Goal: Task Accomplishment & Management: Manage account settings

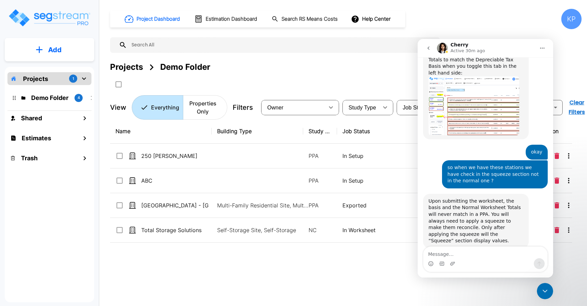
scroll to position [554, 0]
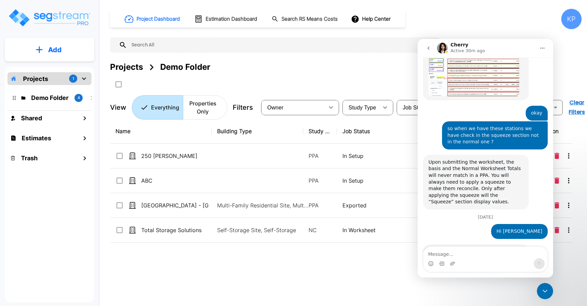
click at [81, 81] on icon "mailbox folders" at bounding box center [84, 78] width 8 height 8
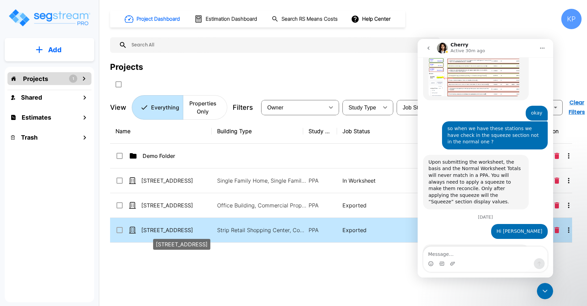
click at [166, 230] on p "[STREET_ADDRESS]" at bounding box center [175, 230] width 68 height 8
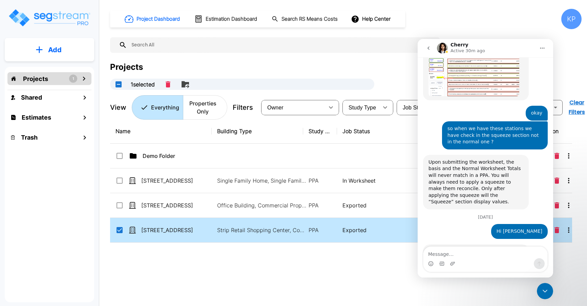
click at [547, 288] on icon "Close Intercom Messenger" at bounding box center [545, 291] width 8 height 8
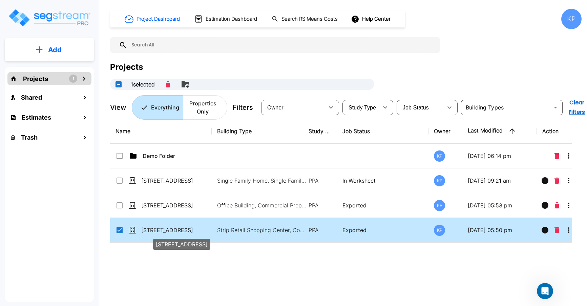
click at [160, 228] on p "[STREET_ADDRESS]" at bounding box center [175, 230] width 68 height 8
checkbox input "false"
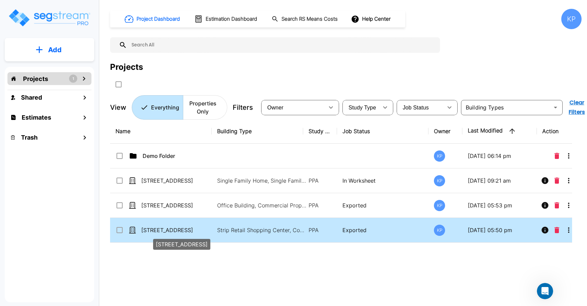
click at [160, 228] on p "[STREET_ADDRESS]" at bounding box center [175, 230] width 68 height 8
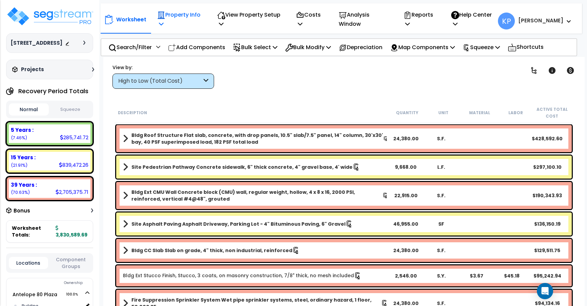
click at [179, 20] on p "Property Info" at bounding box center [180, 19] width 46 height 18
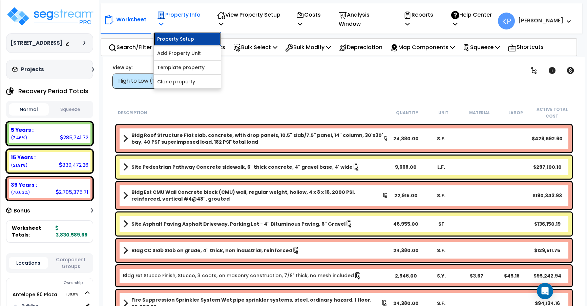
click at [178, 39] on link "Property Setup" at bounding box center [187, 39] width 67 height 14
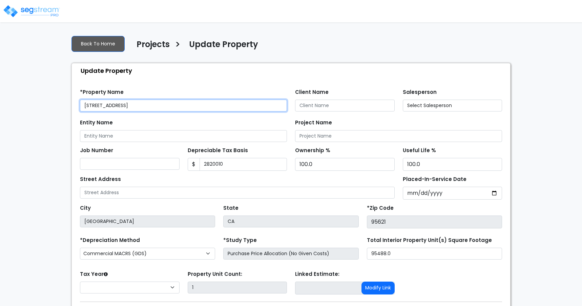
type input "2,820,010"
select select "2024"
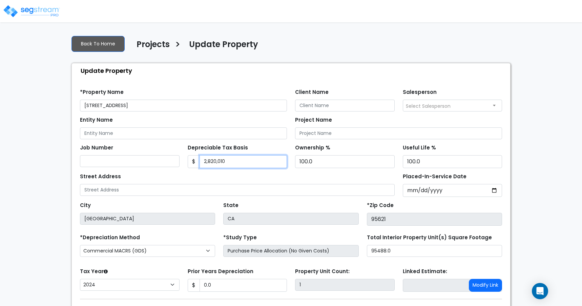
drag, startPoint x: 230, startPoint y: 162, endPoint x: 211, endPoint y: 162, distance: 18.3
click at [211, 162] on input "2,820,010" at bounding box center [243, 161] width 88 height 13
type input "2,819156"
click at [231, 172] on div "Street Address" at bounding box center [237, 183] width 315 height 24
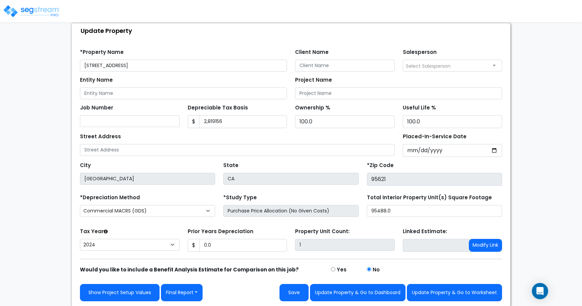
scroll to position [41, 0]
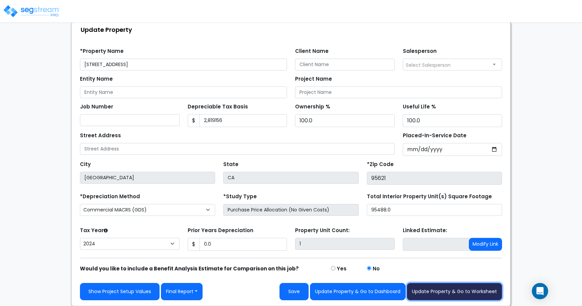
click at [428, 295] on button "Update Property & Go to Worksheet" at bounding box center [454, 291] width 95 height 17
type input "0"
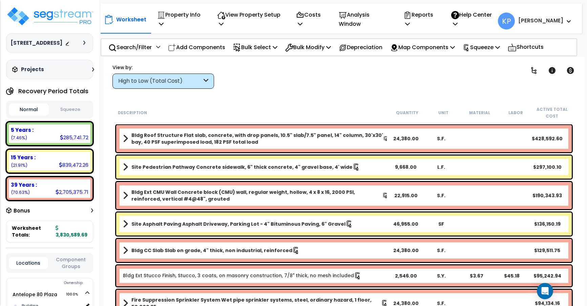
click at [68, 109] on button "Squeeze" at bounding box center [70, 110] width 40 height 12
click at [484, 47] on p "Squeeze" at bounding box center [481, 47] width 37 height 9
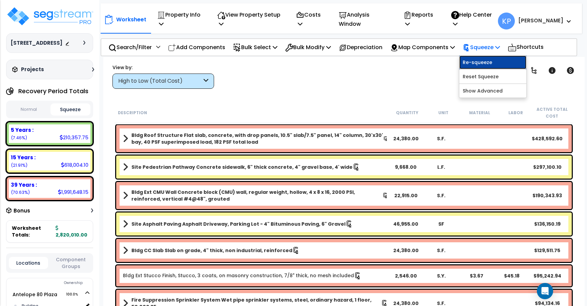
click at [483, 65] on link "Re-squeeze" at bounding box center [492, 63] width 67 height 14
type input "2,819,156"
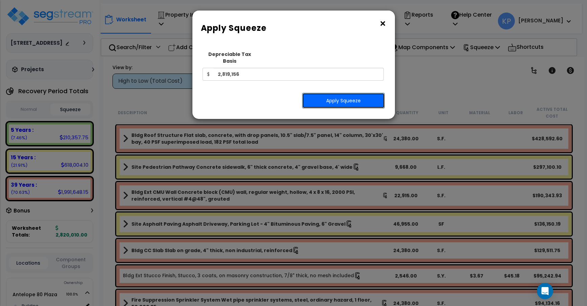
click at [351, 93] on button "Apply Squeeze" at bounding box center [343, 101] width 83 height 16
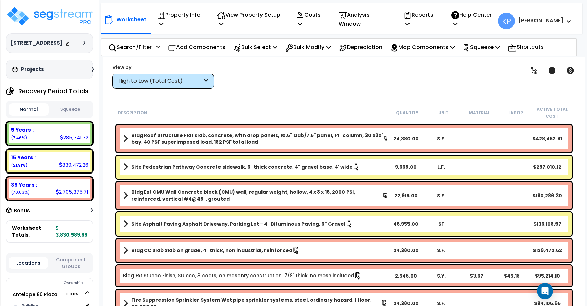
click at [74, 111] on button "Squeeze" at bounding box center [70, 110] width 40 height 12
click at [432, 22] on p "Reports" at bounding box center [419, 19] width 33 height 18
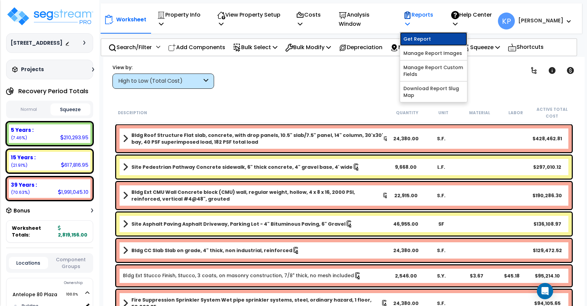
click at [440, 41] on link "Get Report" at bounding box center [433, 39] width 67 height 14
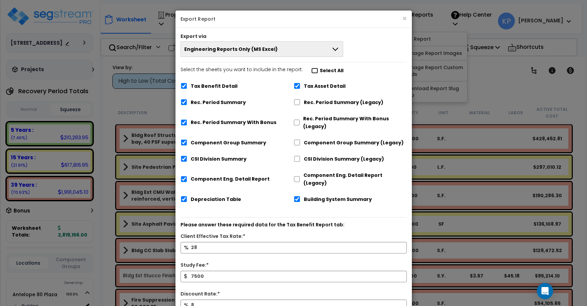
click at [312, 71] on input "Select the sheets you want to include in the report: Select All" at bounding box center [314, 71] width 7 height 6
checkbox input "true"
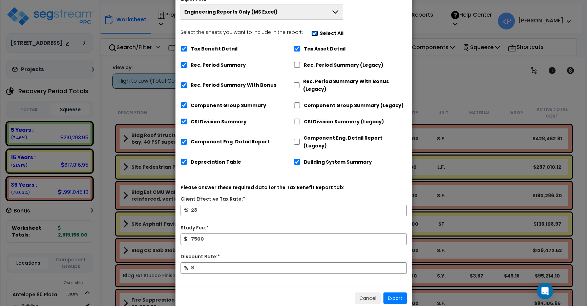
scroll to position [43, 0]
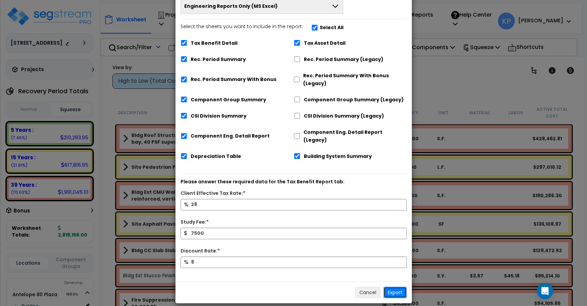
click at [391, 287] on button "Export" at bounding box center [394, 292] width 23 height 12
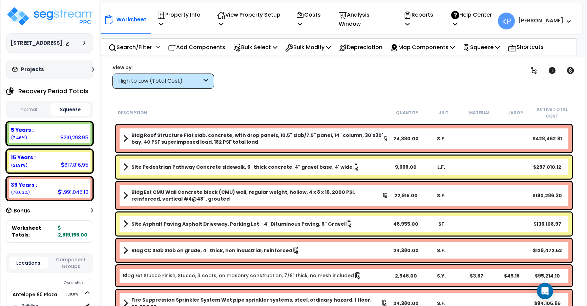
click at [82, 42] on div at bounding box center [77, 43] width 24 height 7
click at [80, 39] on div "[STREET_ADDRESS] Depreciable Tax Basis : $2,819,156.00 Placed-In-Service Date :…" at bounding box center [49, 43] width 87 height 20
click at [83, 44] on icon at bounding box center [84, 43] width 2 height 4
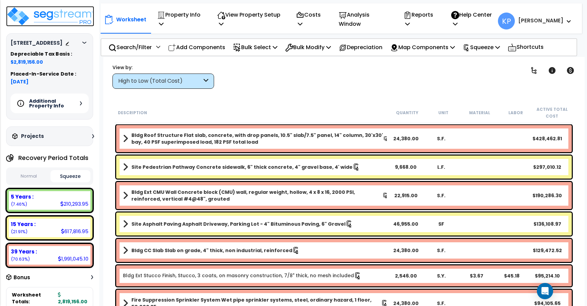
click at [49, 13] on img at bounding box center [50, 16] width 88 height 20
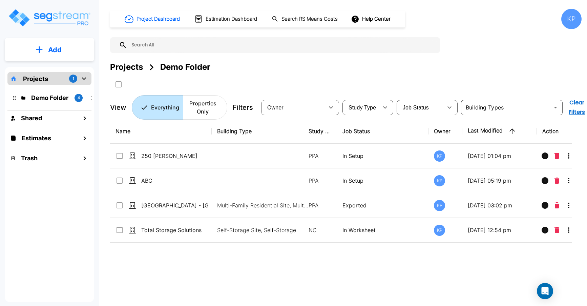
click at [87, 81] on icon "mailbox folders" at bounding box center [84, 78] width 8 height 8
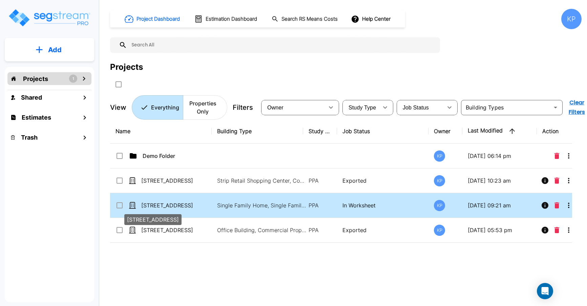
click at [172, 205] on p "[STREET_ADDRESS]" at bounding box center [175, 205] width 68 height 8
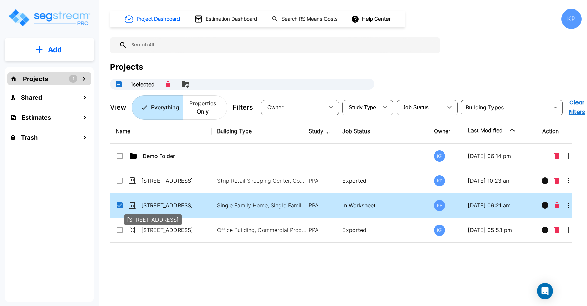
click at [172, 205] on p "[STREET_ADDRESS]" at bounding box center [175, 205] width 68 height 8
checkbox input "false"
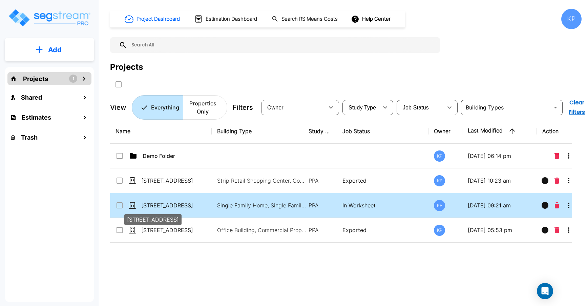
click at [172, 205] on p "[STREET_ADDRESS]" at bounding box center [175, 205] width 68 height 8
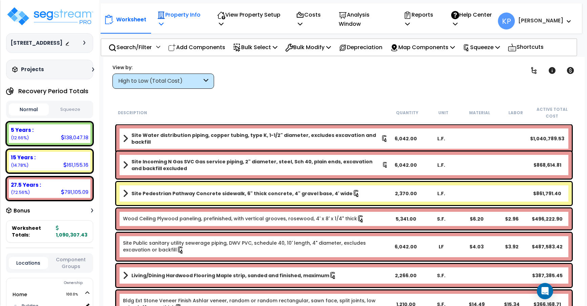
click at [184, 18] on p "Property Info" at bounding box center [180, 19] width 46 height 18
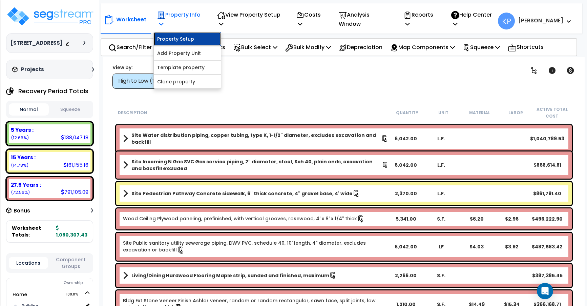
click at [176, 41] on link "Property Setup" at bounding box center [187, 39] width 67 height 14
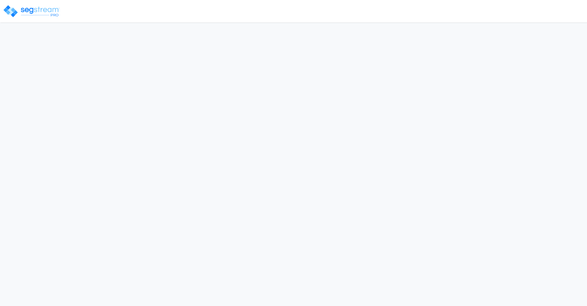
select select "2024"
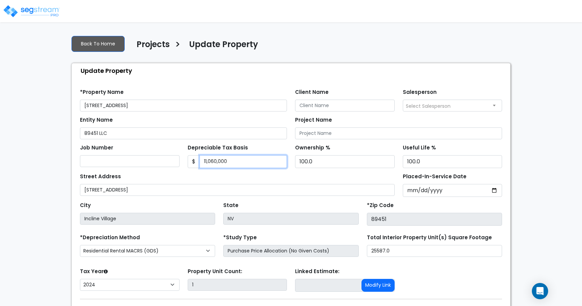
drag, startPoint x: 227, startPoint y: 164, endPoint x: 202, endPoint y: 163, distance: 24.4
click at [202, 163] on input "11,060,000" at bounding box center [243, 161] width 88 height 13
paste input "094985"
type input "11094985"
click at [218, 176] on div "Street Address [STREET_ADDRESS]" at bounding box center [237, 183] width 315 height 24
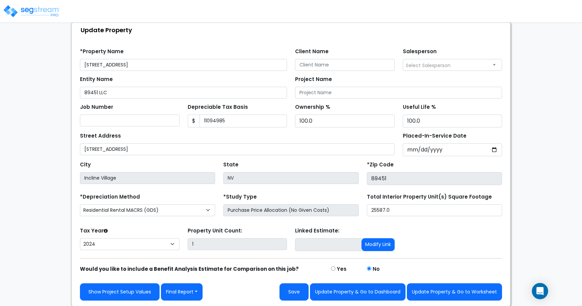
scroll to position [41, 0]
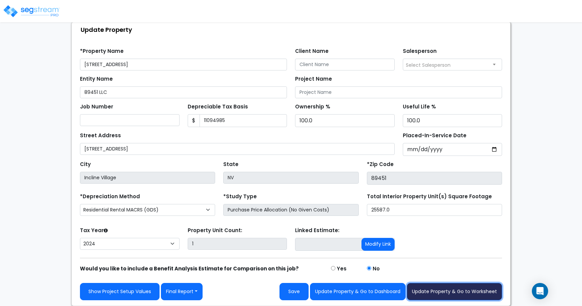
click at [438, 292] on button "Update Property & Go to Worksheet" at bounding box center [454, 291] width 95 height 17
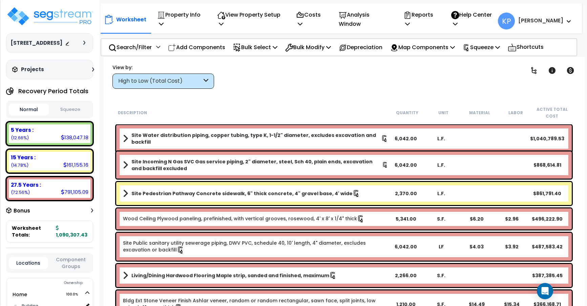
click at [79, 115] on button "Squeeze" at bounding box center [70, 110] width 40 height 12
click at [500, 47] on icon at bounding box center [497, 46] width 5 height 5
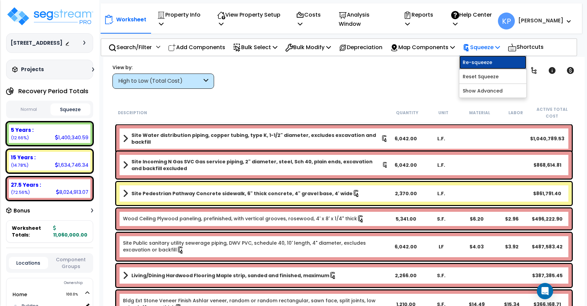
click at [497, 61] on link "Re-squeeze" at bounding box center [492, 63] width 67 height 14
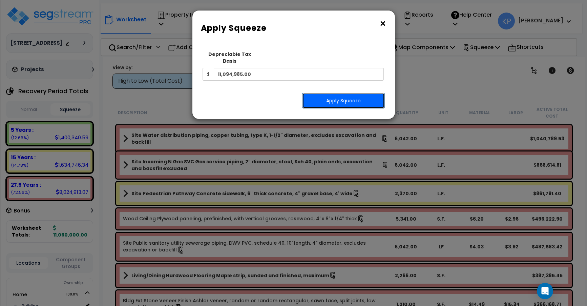
click at [352, 97] on button "Apply Squeeze" at bounding box center [343, 101] width 83 height 16
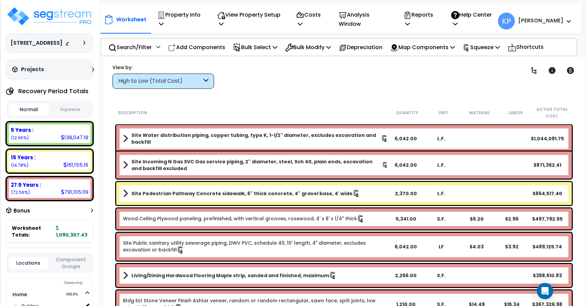
scroll to position [30, 0]
click at [36, 115] on button "Normal" at bounding box center [29, 109] width 40 height 12
click at [35, 115] on button "Normal" at bounding box center [29, 109] width 40 height 12
click at [183, 20] on p "Property Info" at bounding box center [180, 19] width 46 height 18
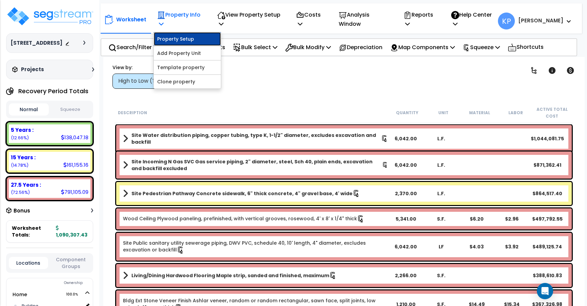
click at [171, 42] on link "Property Setup" at bounding box center [187, 39] width 67 height 14
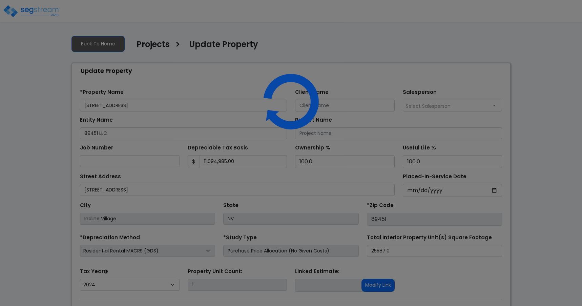
select select "2024"
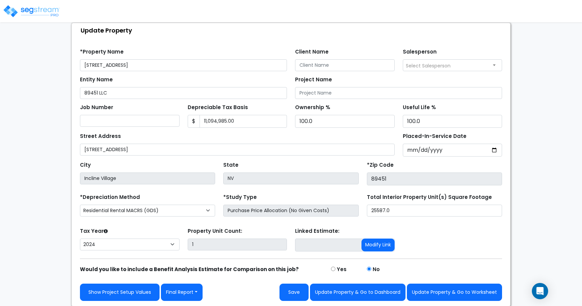
scroll to position [41, 0]
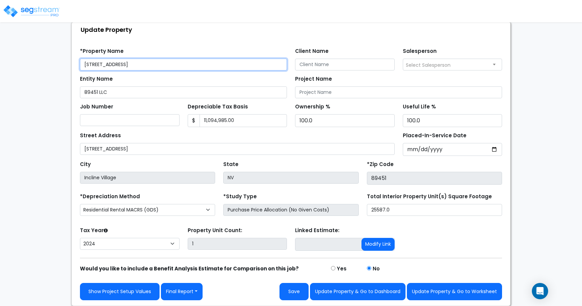
drag, startPoint x: 185, startPoint y: 66, endPoint x: 78, endPoint y: 69, distance: 106.7
click at [78, 69] on div "*Property Name [STREET_ADDRESS]" at bounding box center [183, 58] width 215 height 24
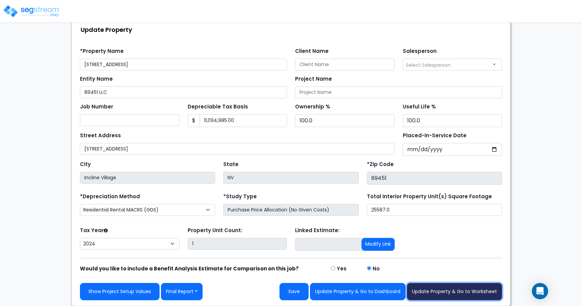
click at [434, 290] on button "Update Property & Go to Worksheet" at bounding box center [454, 291] width 95 height 17
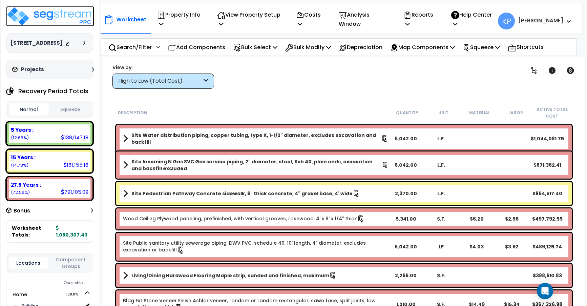
click at [70, 19] on img at bounding box center [50, 16] width 88 height 20
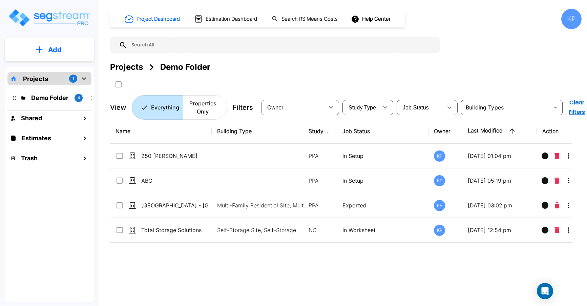
click at [79, 81] on div "Projects 1" at bounding box center [49, 78] width 84 height 13
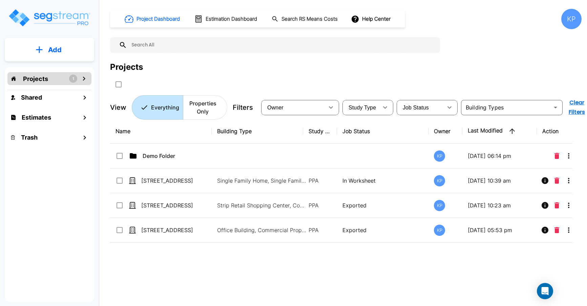
click at [53, 82] on div "Projects 1" at bounding box center [49, 78] width 84 height 13
